Goal: Communication & Community: Connect with others

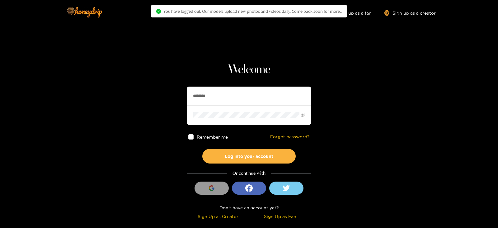
drag, startPoint x: 253, startPoint y: 100, endPoint x: 116, endPoint y: 128, distance: 139.5
click at [116, 128] on section "Welcome ******** Remember me Forgot password? Log into your account Or continue…" at bounding box center [249, 110] width 498 height 221
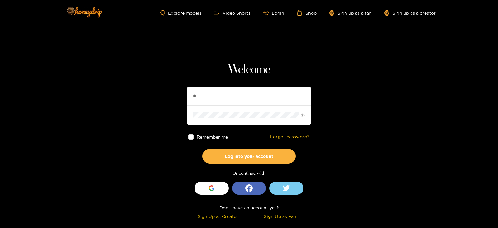
type input "**********"
click at [202, 149] on button "Log into your account" at bounding box center [248, 156] width 93 height 15
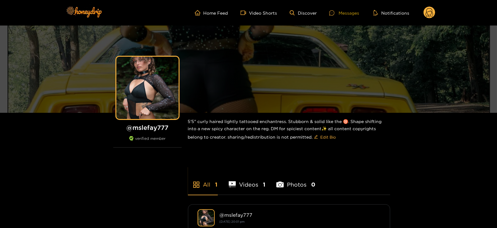
click at [336, 13] on div at bounding box center [333, 12] width 9 height 5
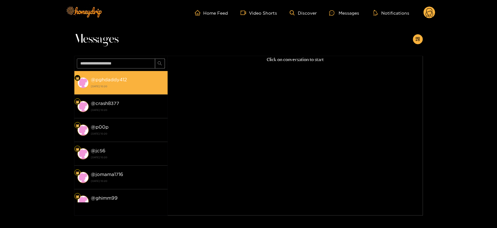
click at [128, 82] on div "@ pghdaddy412 29 September 2025 10:20" at bounding box center [127, 83] width 73 height 14
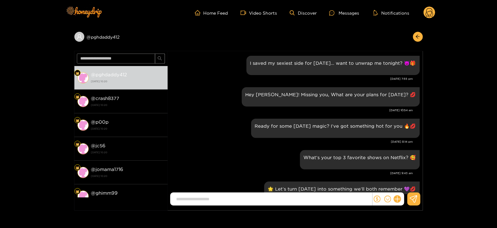
scroll to position [669, 0]
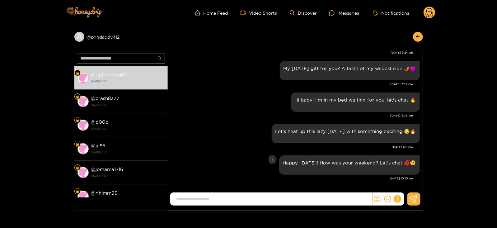
click at [294, 166] on div "Happy Monday! How was your weekend? Let's chat 💋😉" at bounding box center [349, 165] width 133 height 12
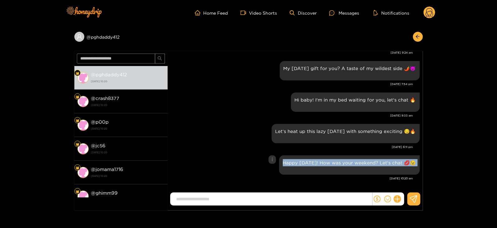
click at [294, 166] on div "Happy Monday! How was your weekend? Let's chat 💋😉" at bounding box center [349, 165] width 133 height 12
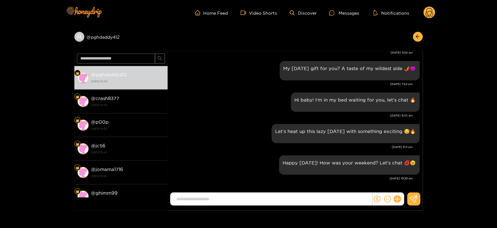
click at [430, 1] on div "Home Feed Video Shorts Discover Messages Notifications 0" at bounding box center [248, 13] width 373 height 26
click at [430, 6] on div "Home Feed Video Shorts Discover Messages Notifications 0" at bounding box center [248, 13] width 373 height 26
click at [430, 12] on circle at bounding box center [430, 13] width 12 height 12
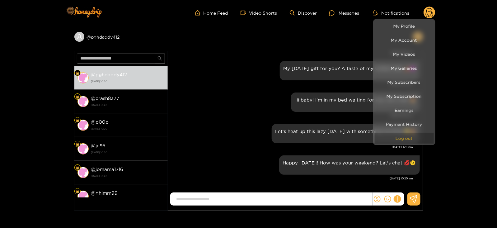
click at [391, 134] on button "Log out" at bounding box center [404, 138] width 59 height 11
